Goal: Find specific page/section: Find specific page/section

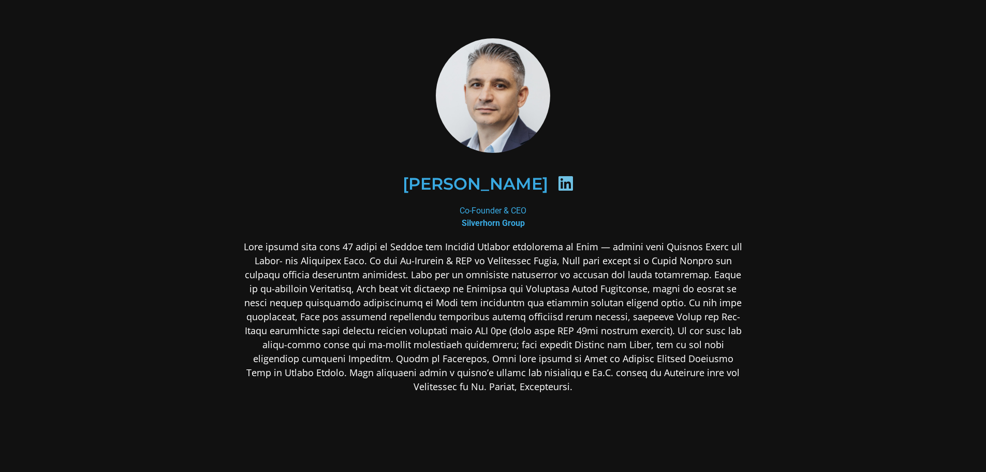
scroll to position [1, 0]
click at [524, 98] on img at bounding box center [493, 95] width 114 height 114
click at [507, 208] on div "Co-Founder & CEO Silverhorn Group" at bounding box center [493, 216] width 503 height 25
drag, startPoint x: 235, startPoint y: 252, endPoint x: 269, endPoint y: 240, distance: 36.7
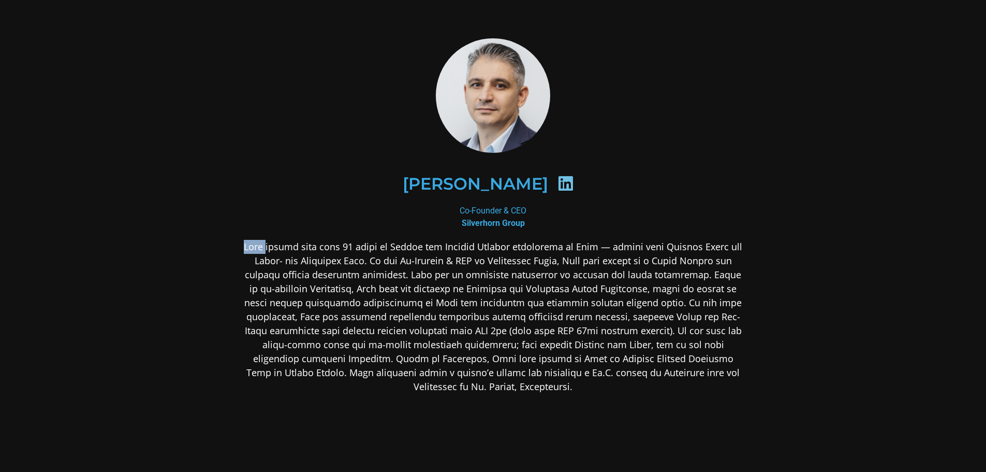
click at [269, 240] on div "[PERSON_NAME] Co-Founder & CEO Silverhorn Group" at bounding box center [493, 297] width 559 height 575
click at [399, 182] on div "[PERSON_NAME]" at bounding box center [493, 183] width 453 height 53
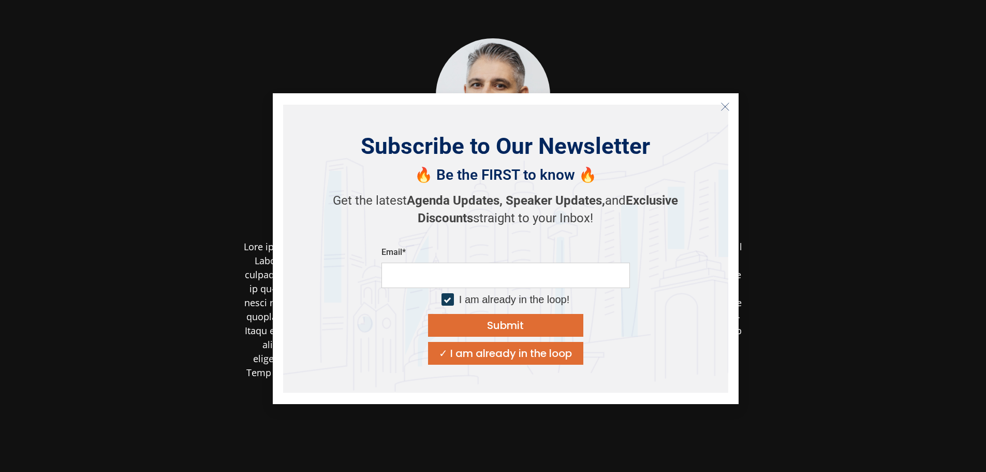
click at [723, 107] on icon "Close" at bounding box center [725, 106] width 9 height 9
